Goal: Browse casually

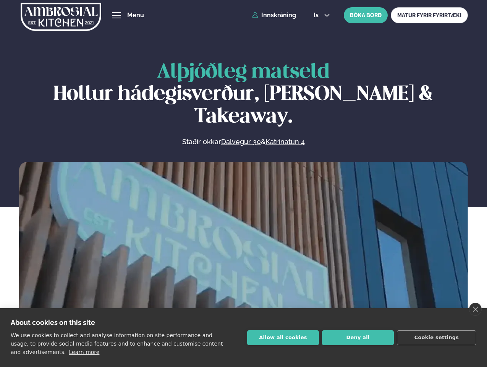
click at [475, 309] on link "close" at bounding box center [475, 309] width 13 height 13
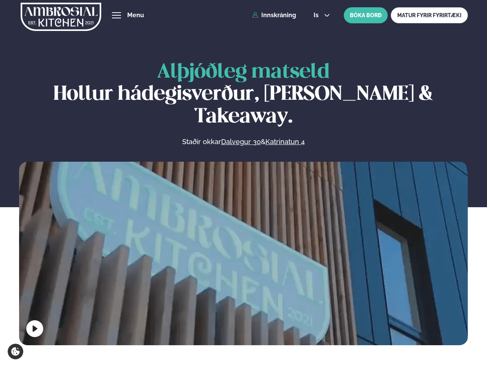
click at [117, 15] on span "hamburger" at bounding box center [116, 15] width 7 height 7
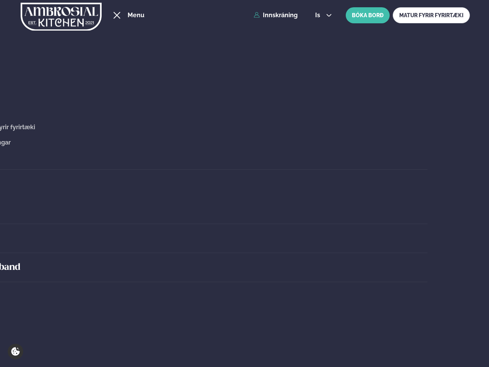
click at [321, 15] on span "is" at bounding box center [318, 15] width 7 height 6
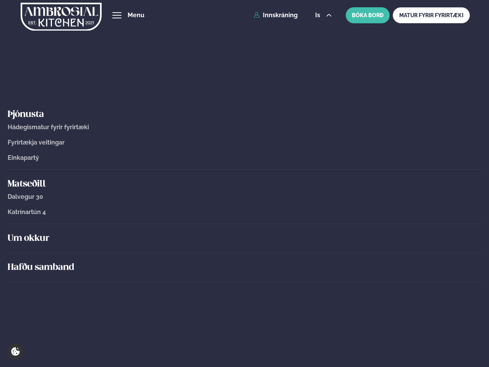
click at [243, 251] on video at bounding box center [244, 274] width 451 height 225
